Goal: Transaction & Acquisition: Register for event/course

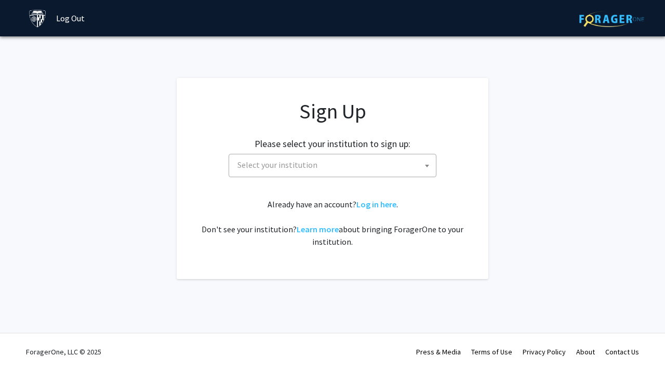
click at [315, 172] on span "Select your institution" at bounding box center [334, 164] width 203 height 21
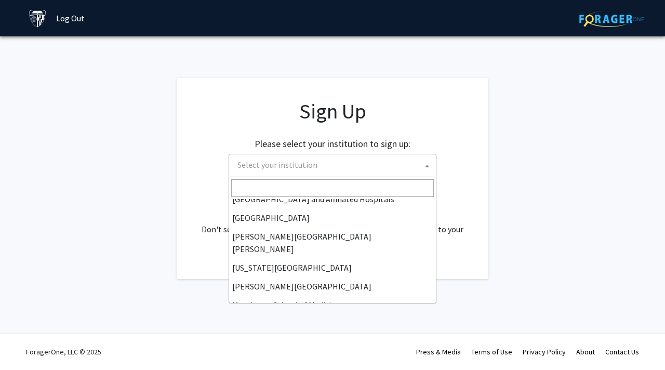
scroll to position [186, 0]
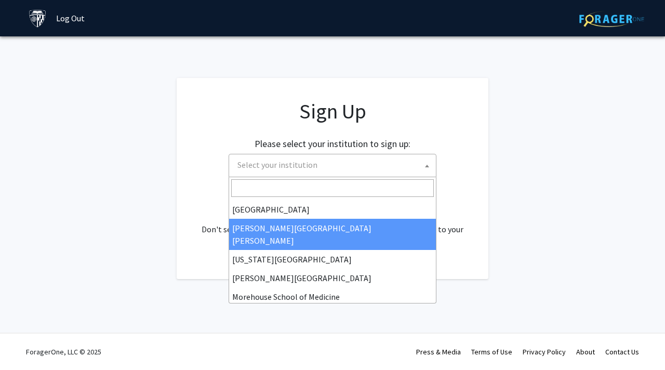
select select "1"
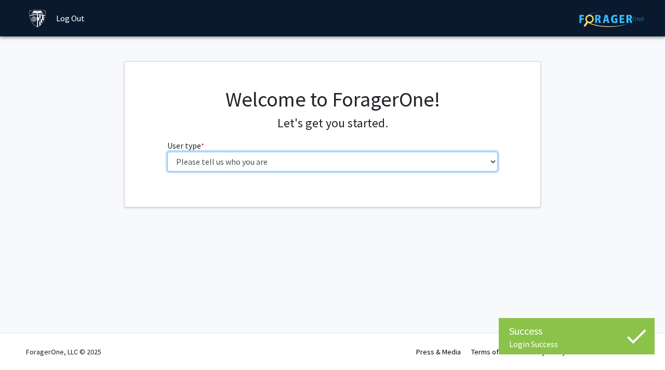
click at [387, 165] on select "Please tell us who you are Undergraduate Student Master's Student Doctoral Cand…" at bounding box center [332, 162] width 331 height 20
select select "1: undergrad"
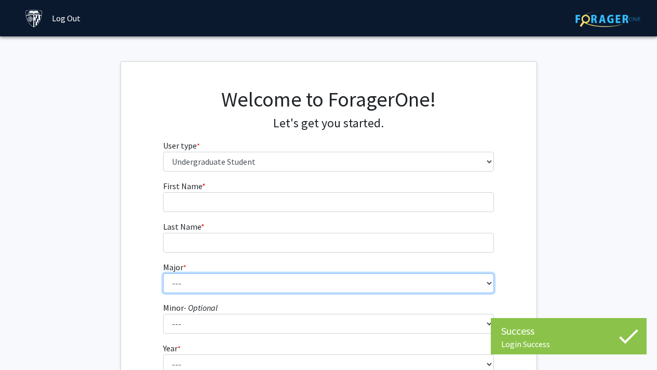
click at [473, 284] on select "--- Africana Studies Anthropology Applied Mathematics & Statistics Archaeology …" at bounding box center [328, 283] width 331 height 20
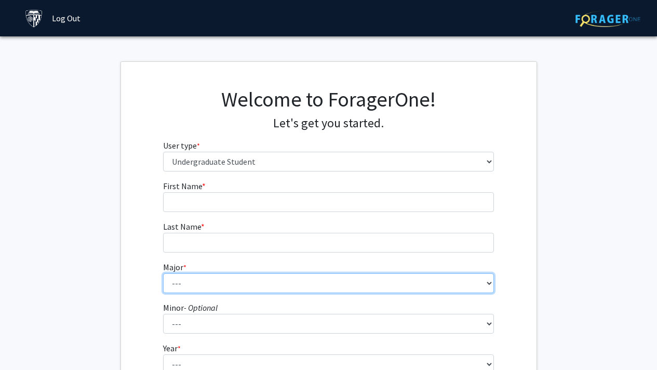
select select "55: 68"
click at [408, 285] on select "--- Africana Studies Anthropology Applied Mathematics & Statistics Archaeology …" at bounding box center [328, 283] width 331 height 20
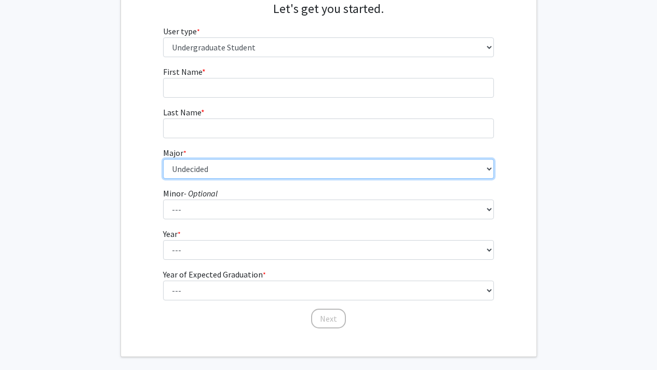
scroll to position [131, 0]
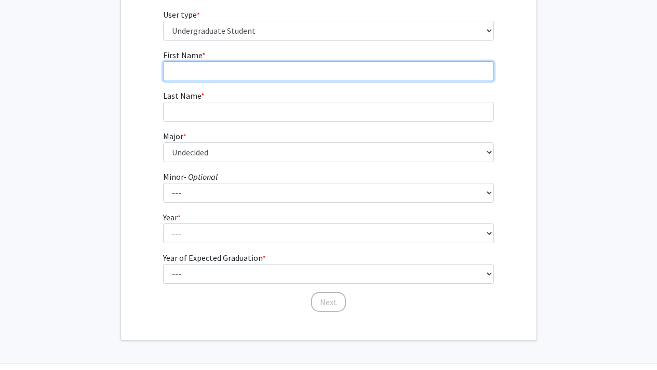
click at [239, 69] on input "First Name * required" at bounding box center [328, 71] width 331 height 20
type input "ceaira"
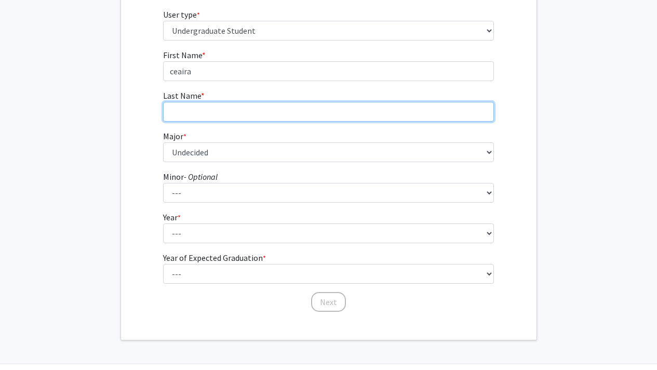
click at [209, 105] on input "Last Name * required" at bounding box center [328, 112] width 331 height 20
type input "[PERSON_NAME]"
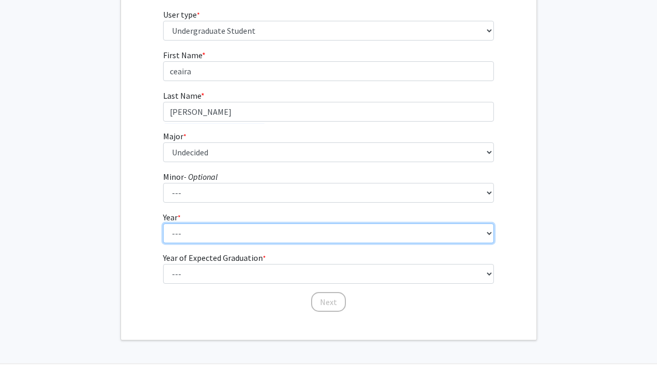
click at [225, 237] on select "--- First-year Sophomore Junior Senior Postbaccalaureate Certificate" at bounding box center [328, 233] width 331 height 20
select select "1: first-year"
click at [227, 236] on select "--- First-year Sophomore Junior Senior Postbaccalaureate Certificate" at bounding box center [328, 233] width 331 height 20
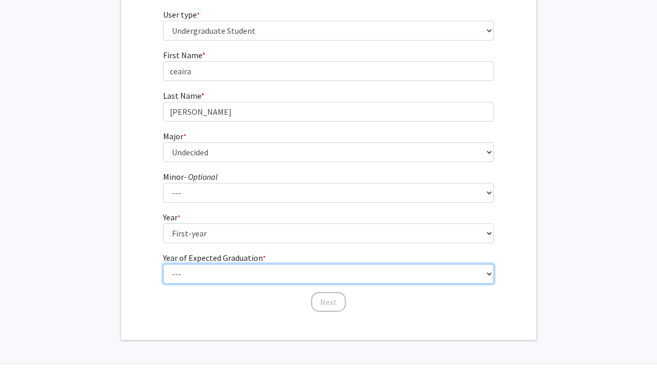
click at [237, 278] on select "--- 2025 2026 2027 2028 2029 2030 2031 2032 2033 2034" at bounding box center [328, 274] width 331 height 20
select select "3: 2027"
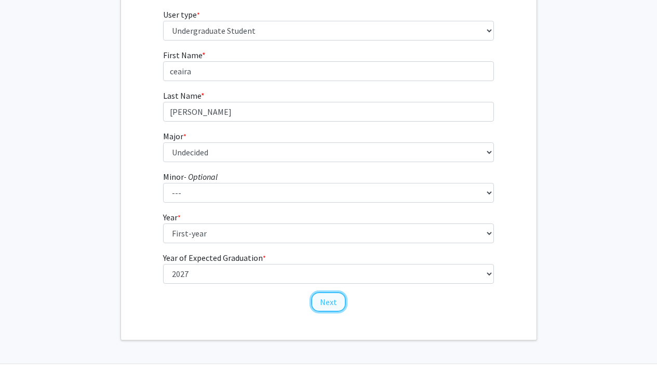
click at [329, 303] on button "Next" at bounding box center [328, 302] width 35 height 20
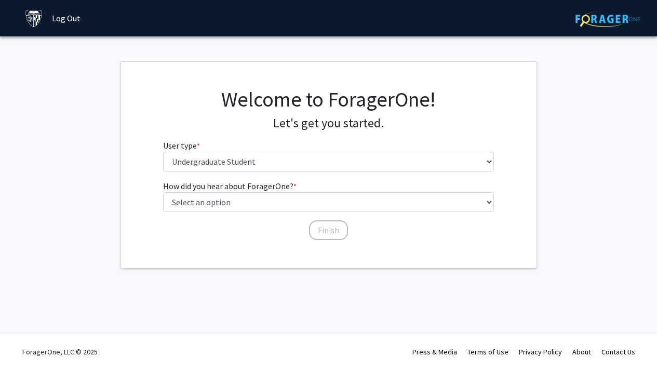
scroll to position [0, 0]
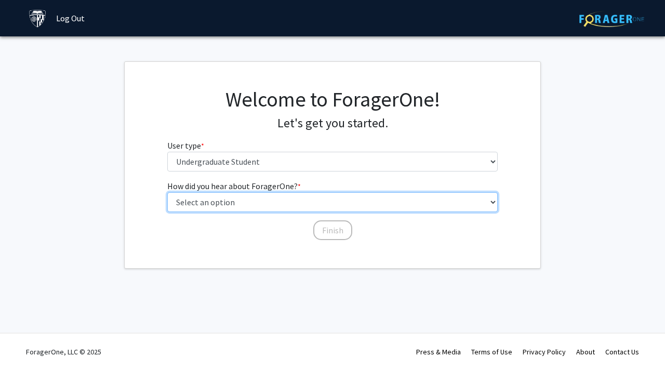
click at [298, 207] on select "Select an option Peer/student recommendation Faculty/staff recommendation Unive…" at bounding box center [332, 202] width 331 height 20
select select "3: university_website"
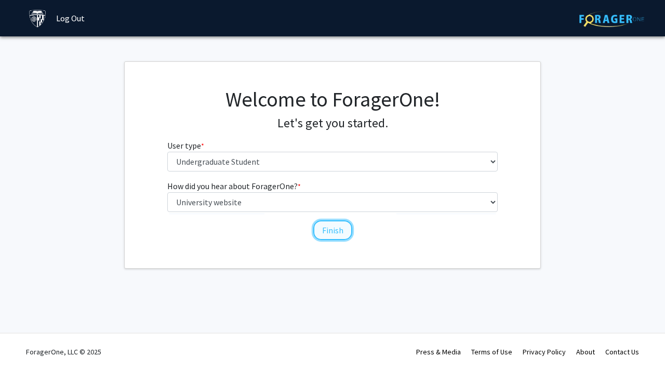
click at [329, 233] on button "Finish" at bounding box center [332, 230] width 39 height 20
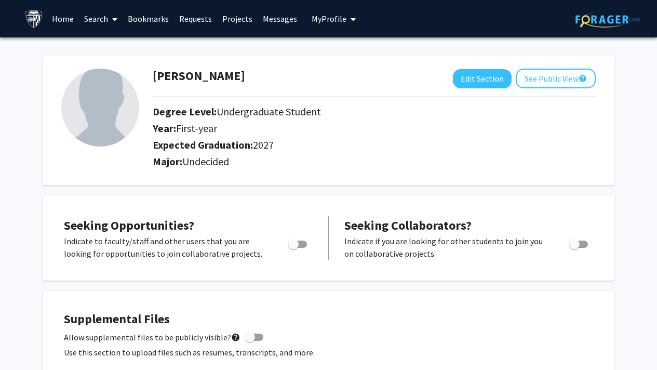
click at [97, 21] on link "Search" at bounding box center [101, 19] width 44 height 36
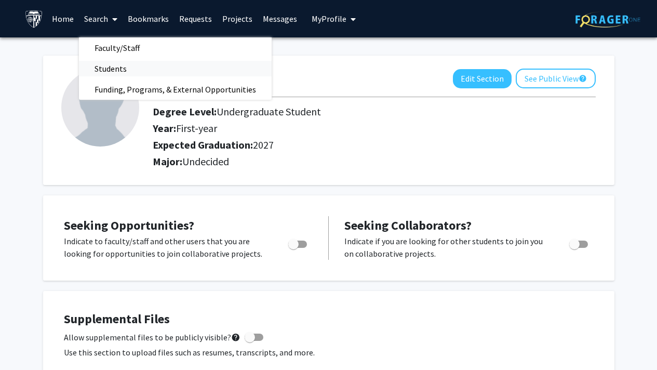
click at [109, 64] on span "Students" at bounding box center [110, 68] width 63 height 21
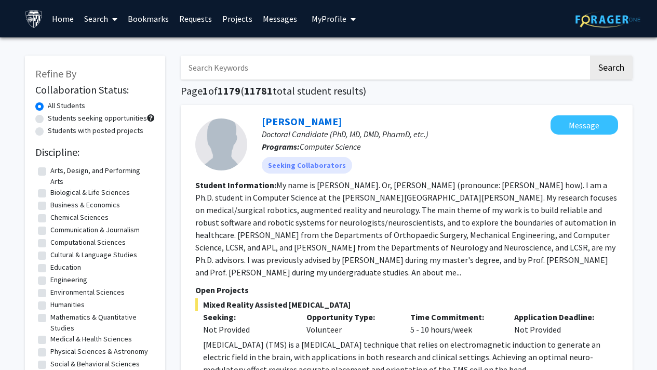
click at [223, 18] on link "Projects" at bounding box center [237, 19] width 41 height 36
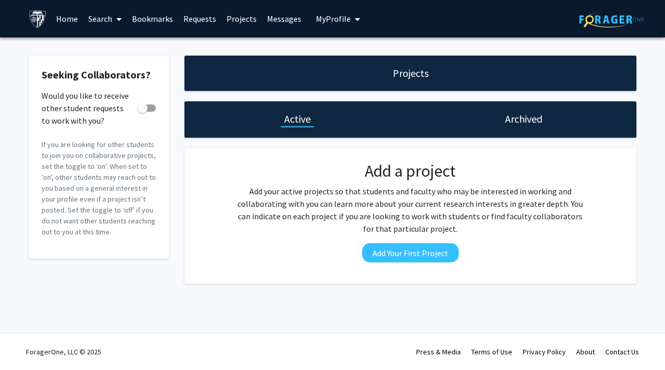
click at [197, 17] on link "Requests" at bounding box center [199, 19] width 43 height 36
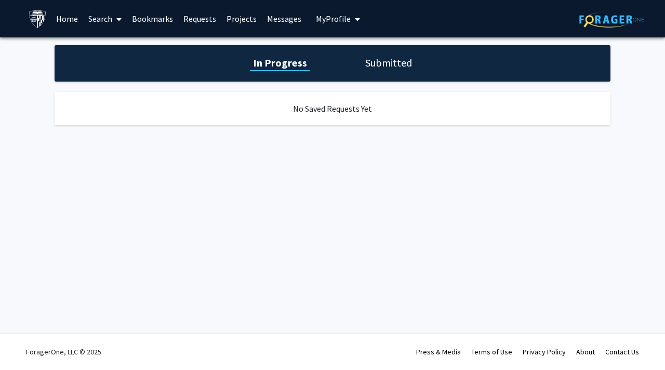
click at [382, 65] on h1 "Submitted" at bounding box center [388, 63] width 53 height 15
click at [240, 28] on link "Projects" at bounding box center [241, 19] width 41 height 36
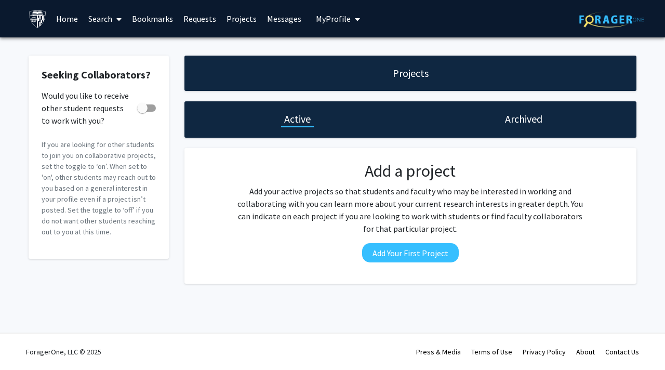
click at [109, 17] on link "Search" at bounding box center [105, 19] width 44 height 36
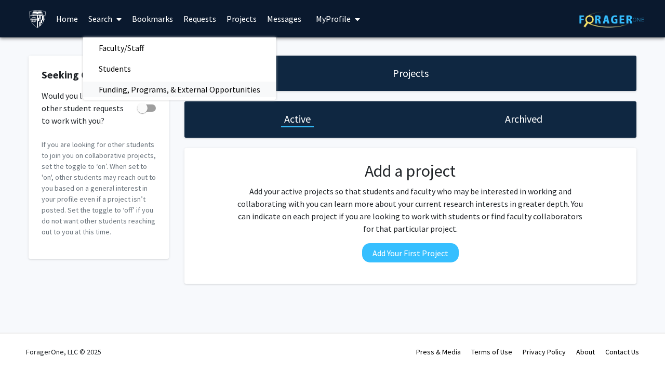
click at [128, 90] on span "Funding, Programs, & External Opportunities" at bounding box center [179, 89] width 193 height 21
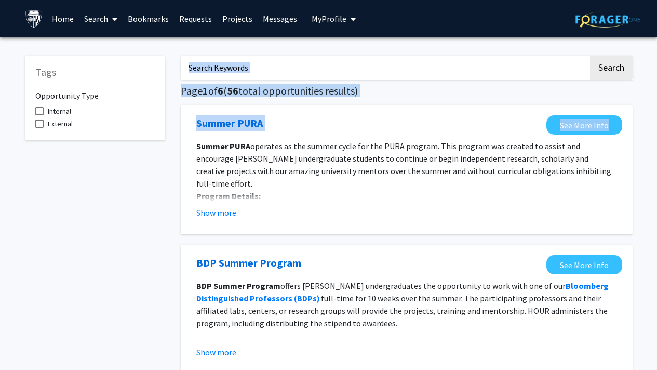
drag, startPoint x: 653, startPoint y: 59, endPoint x: 646, endPoint y: 131, distance: 72.5
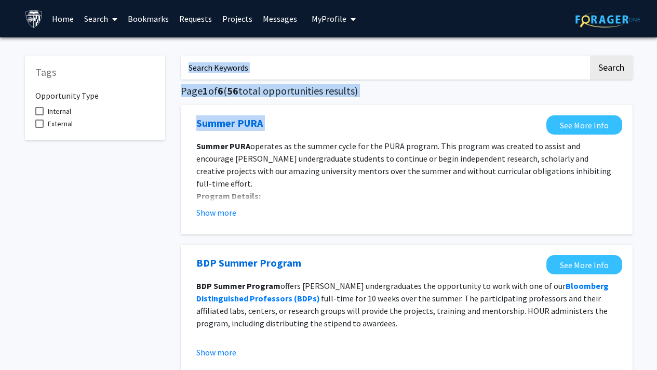
drag, startPoint x: 651, startPoint y: 73, endPoint x: 651, endPoint y: 112, distance: 39.0
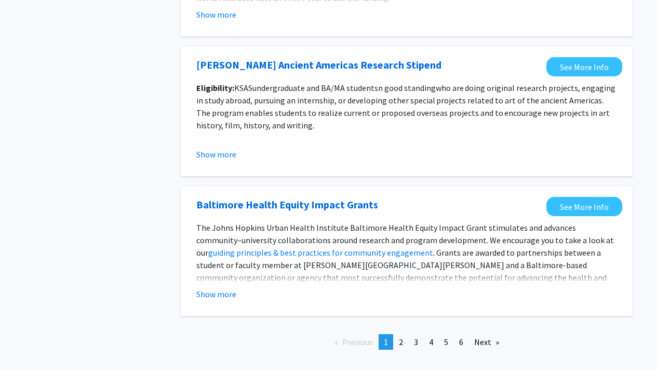
scroll to position [1137, 0]
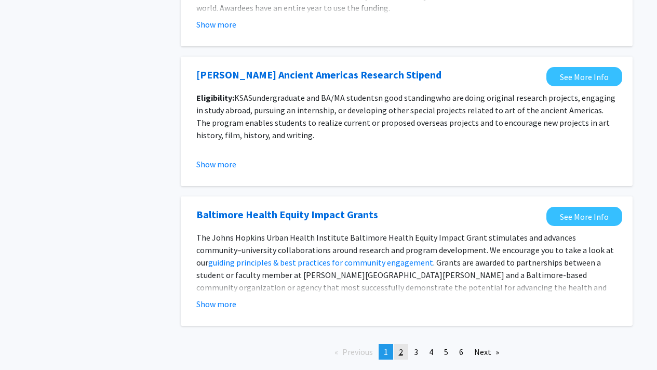
click at [399, 356] on span "2" at bounding box center [401, 352] width 4 height 10
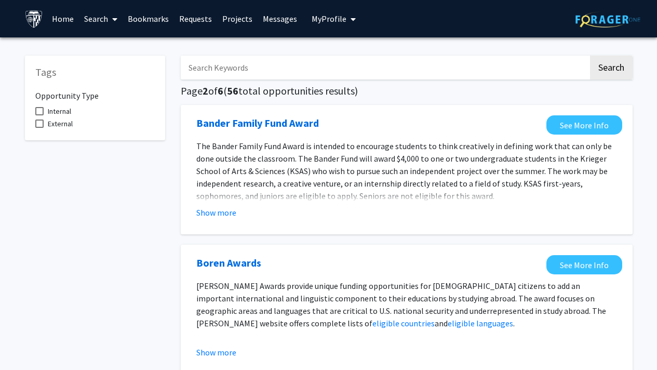
click at [70, 20] on link "Home" at bounding box center [63, 19] width 32 height 36
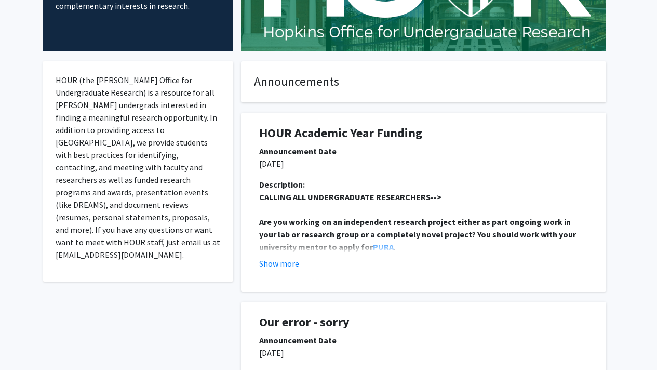
scroll to position [146, 0]
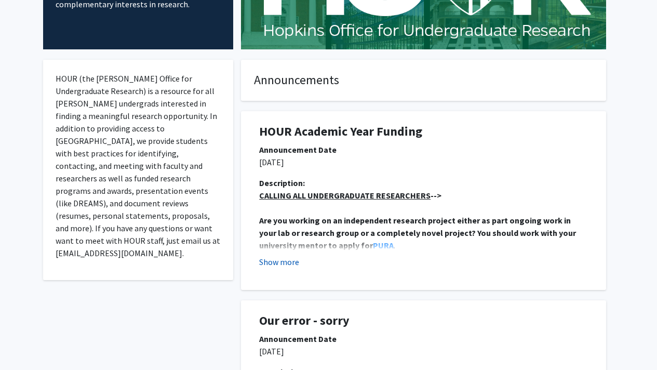
click at [282, 259] on button "Show more" at bounding box center [279, 262] width 40 height 12
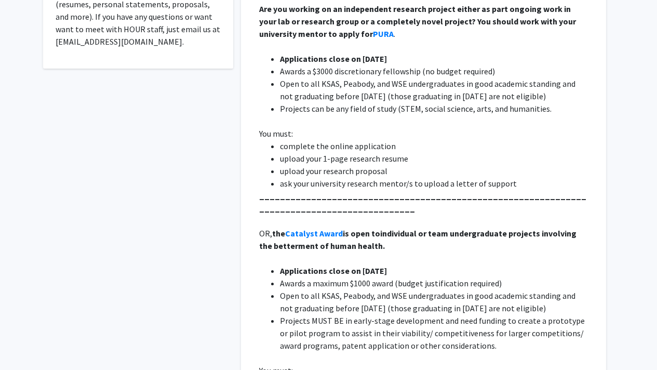
scroll to position [365, 0]
